Goal: Information Seeking & Learning: Learn about a topic

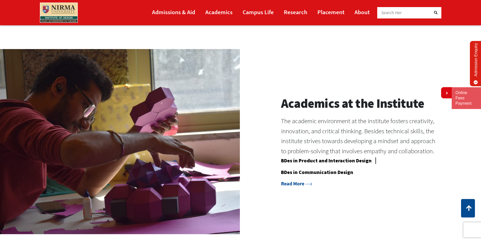
scroll to position [455, 0]
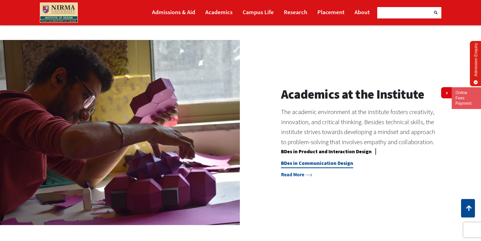
click at [329, 163] on link "BDes in Communication Design" at bounding box center [317, 164] width 72 height 8
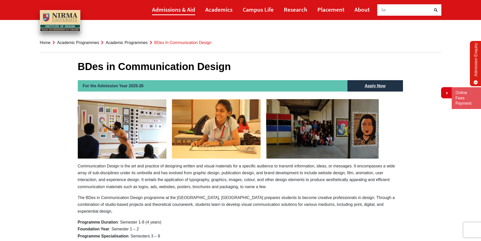
click at [186, 12] on link "Admissions & Aid" at bounding box center [173, 9] width 43 height 11
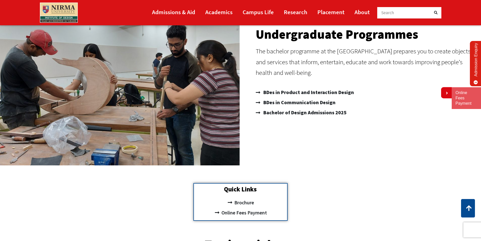
scroll to position [25, 0]
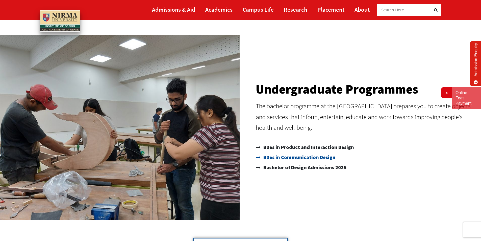
click at [313, 158] on span "BDes in Communication Design" at bounding box center [298, 157] width 73 height 10
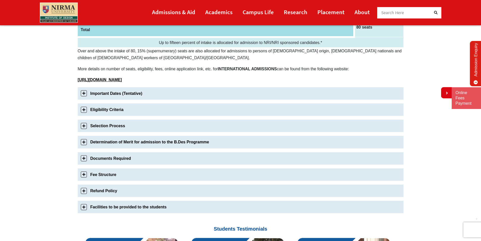
scroll to position [126, 0]
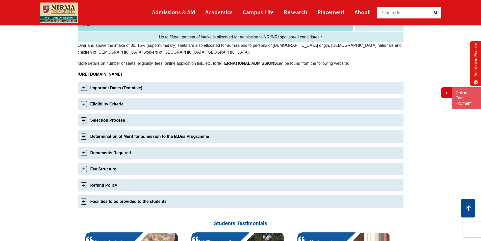
click at [110, 169] on link "Fee Structure" at bounding box center [241, 169] width 326 height 12
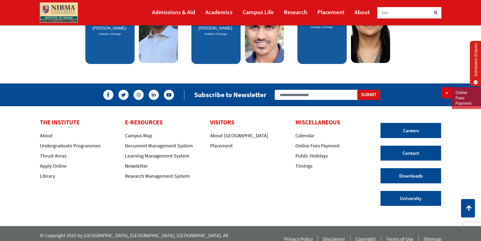
scroll to position [484, 0]
